Goal: Find specific page/section: Locate a particular part of the current website

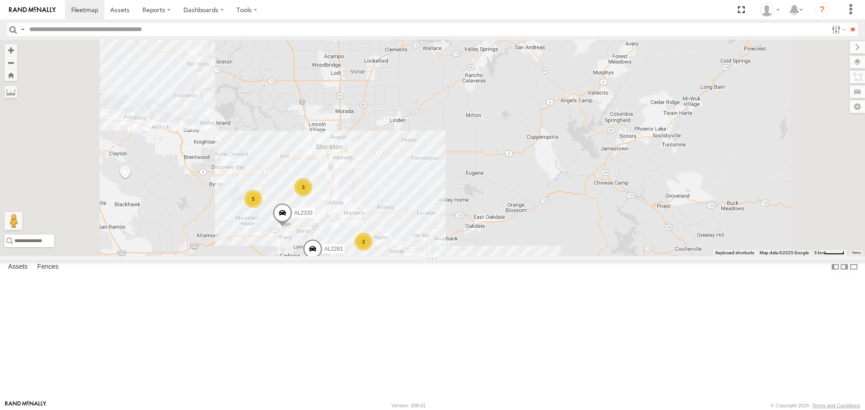
drag, startPoint x: 507, startPoint y: 239, endPoint x: 508, endPoint y: 216, distance: 22.5
click at [508, 219] on div "FRONTLOADER JD344H PT2389 AL2327 2 12 12 5 4 14 AL2316 3 3 2 3 5 AL2337 3 2 AL2…" at bounding box center [432, 148] width 865 height 216
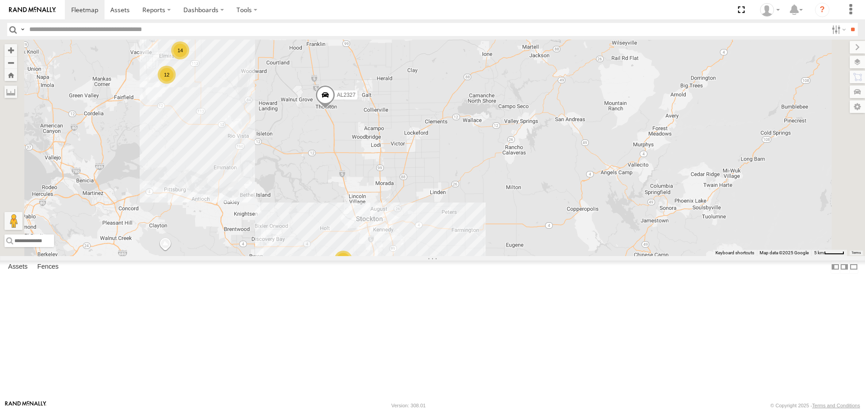
drag, startPoint x: 422, startPoint y: 183, endPoint x: 459, endPoint y: 361, distance: 181.3
click at [459, 256] on div "FRONTLOADER JD344H PT2389 AL2327 2 12 12 5 4 14 AL2316 3 3 2 3 5 AL2337 3 2 AL2…" at bounding box center [432, 148] width 865 height 216
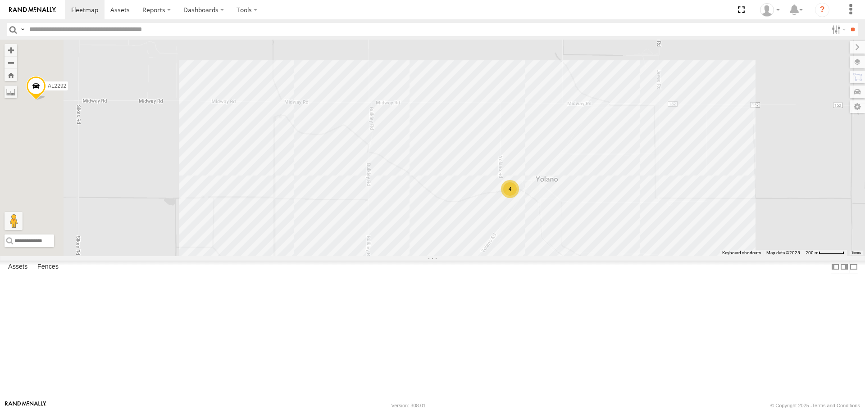
drag, startPoint x: 444, startPoint y: 246, endPoint x: 528, endPoint y: 251, distance: 84.0
click at [528, 251] on div "FRONTLOADER JD344H PT2389 AL2327 AL2316 AL2333 AL2261 AL2292 AL2367 AL2309 AL23…" at bounding box center [432, 148] width 865 height 216
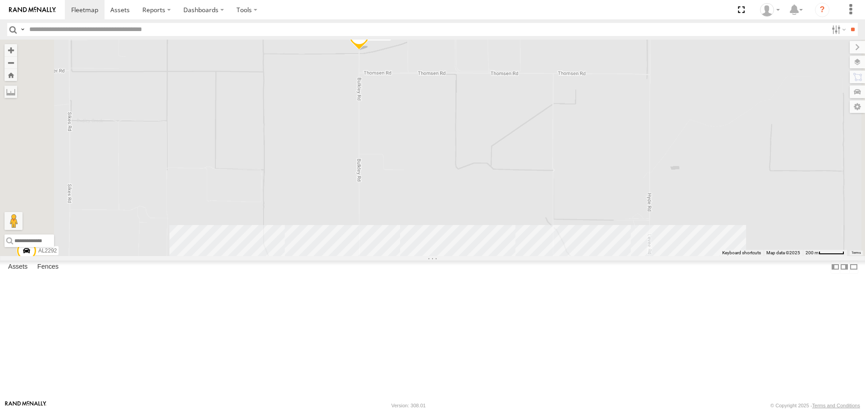
drag, startPoint x: 490, startPoint y: 114, endPoint x: 481, endPoint y: 278, distance: 163.8
click at [481, 256] on div "FRONTLOADER JD344H PT2389 AL2327 AL2316 AL2333 AL2261 AL2292 AL2367 AL2309 AL23…" at bounding box center [432, 148] width 865 height 216
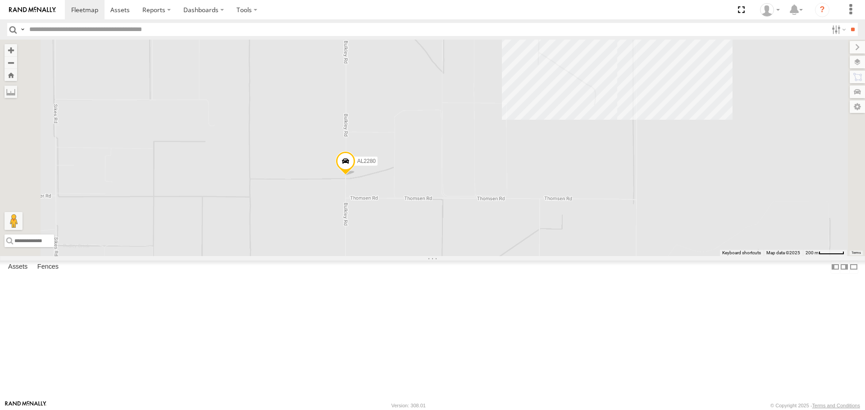
drag, startPoint x: 489, startPoint y: 205, endPoint x: 477, endPoint y: 310, distance: 105.7
click at [477, 256] on div "FRONTLOADER JD344H PT2389 AL2327 AL2316 AL2333 AL2261 AL2292 AL2367 AL2309 AL23…" at bounding box center [432, 148] width 865 height 216
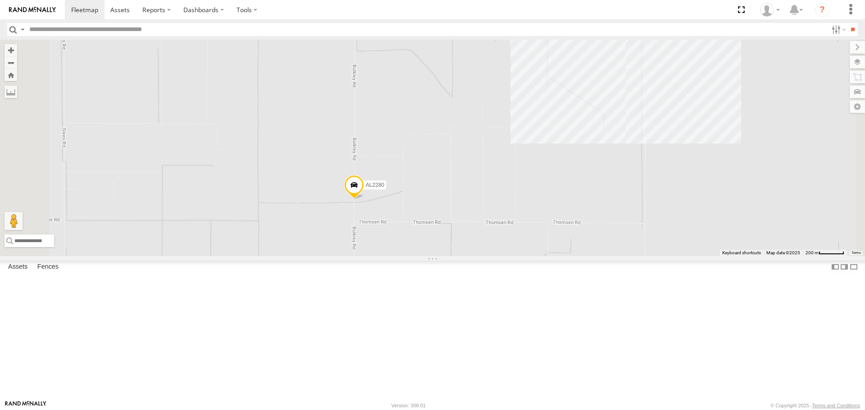
drag, startPoint x: 491, startPoint y: 272, endPoint x: 497, endPoint y: 199, distance: 73.3
click at [497, 200] on div "FRONTLOADER JD344H PT2389 AL2327 AL2316 AL2333 AL2261 AL2292 AL2367 AL2309 AL23…" at bounding box center [432, 148] width 865 height 216
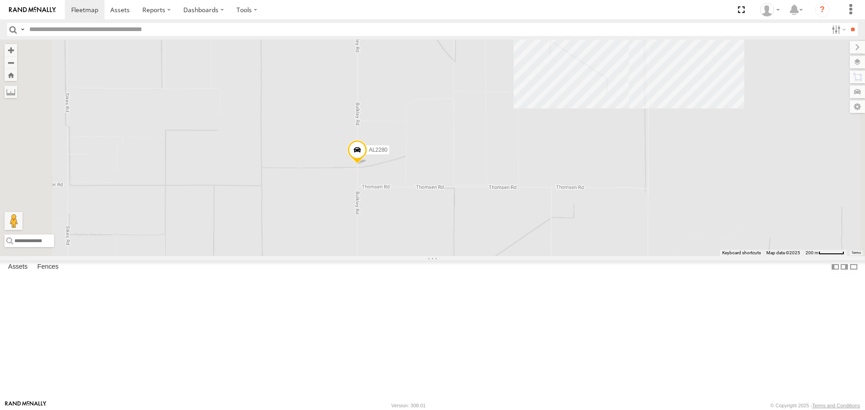
drag, startPoint x: 492, startPoint y: 328, endPoint x: 490, endPoint y: 227, distance: 101.4
click at [490, 227] on div "FRONTLOADER JD344H PT2389 AL2327 AL2316 AL2333 AL2261 AL2292 AL2367 AL2309 AL23…" at bounding box center [432, 148] width 865 height 216
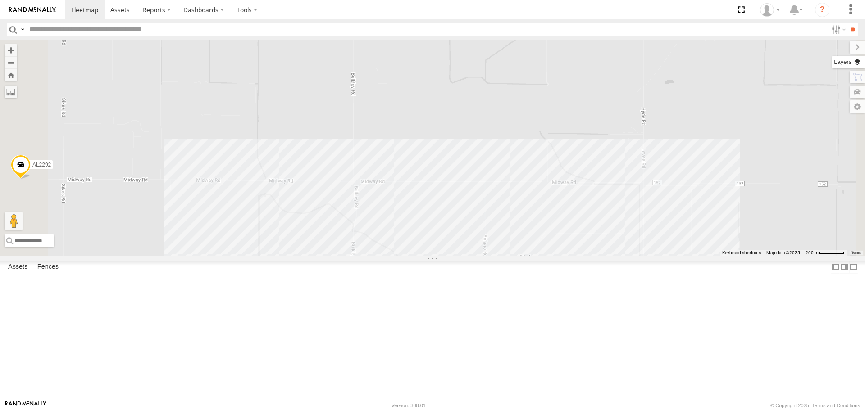
click at [860, 62] on label at bounding box center [848, 62] width 33 height 13
click at [0, 0] on span "Basemaps" at bounding box center [0, 0] width 0 height 0
click at [0, 0] on span "Satellite" at bounding box center [0, 0] width 0 height 0
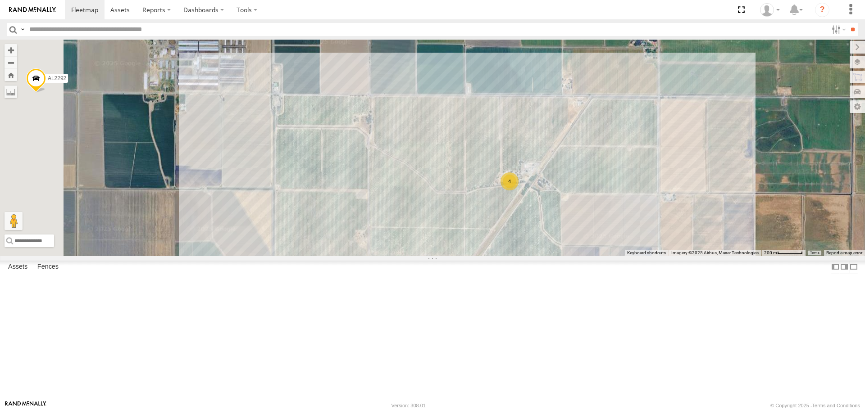
drag, startPoint x: 532, startPoint y: 173, endPoint x: 538, endPoint y: 121, distance: 53.1
click at [538, 122] on div "FRONTLOADER JD344H PT2389 AL2327 AL2316 AL2333 AL2261 AL2292 AL2367 AL2309 AL23…" at bounding box center [432, 148] width 865 height 216
